Goal: Information Seeking & Learning: Learn about a topic

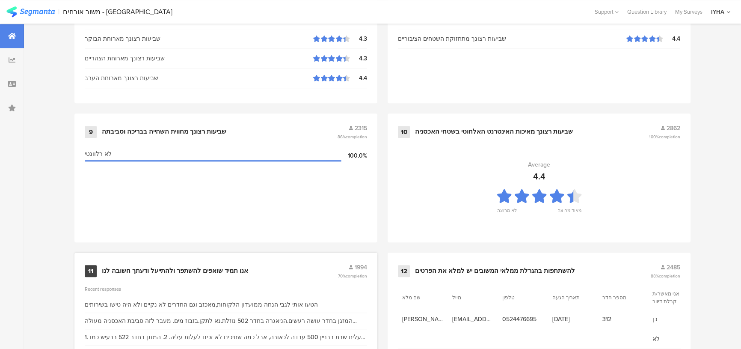
scroll to position [905, 0]
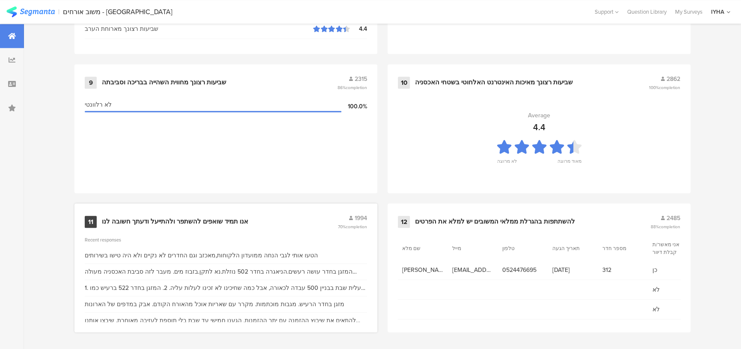
click at [178, 220] on div "אנו תמיד שואפים להשתפר ולהתייעל ודעתך חשובה לנו" at bounding box center [175, 221] width 146 height 9
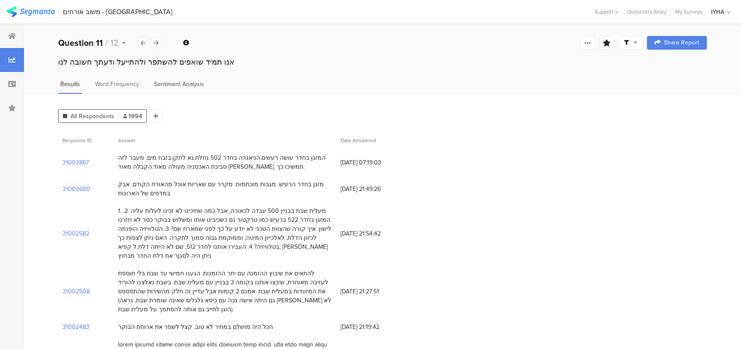
click at [178, 81] on span "Sentiment Analysis" at bounding box center [179, 84] width 50 height 9
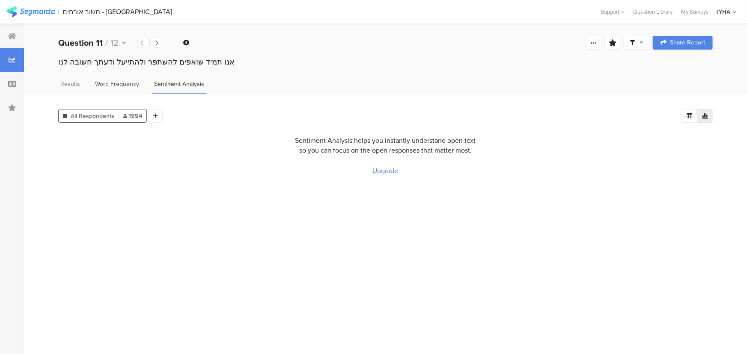
click at [132, 86] on span "Word Frequency" at bounding box center [117, 84] width 44 height 9
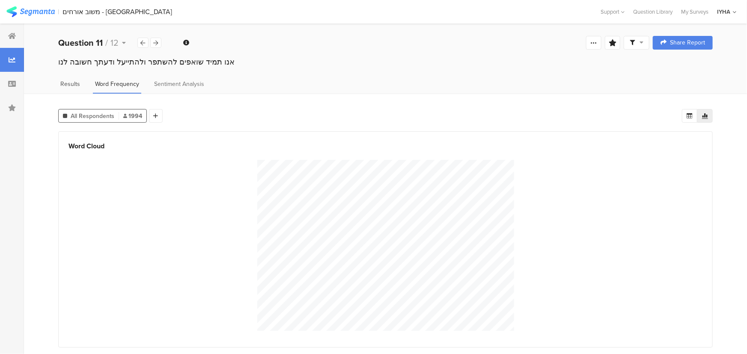
click at [72, 86] on span "Results" at bounding box center [70, 84] width 20 height 9
